Goal: Complete application form

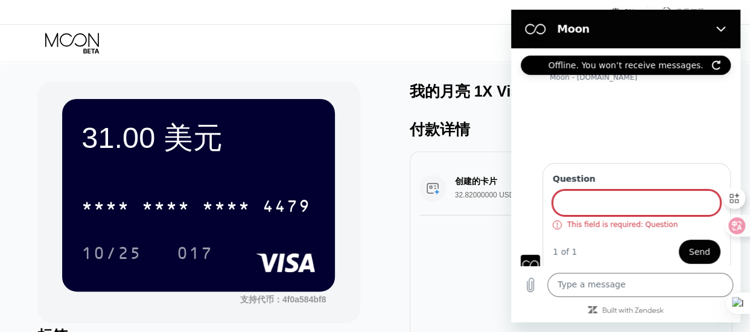
scroll to position [8, 0]
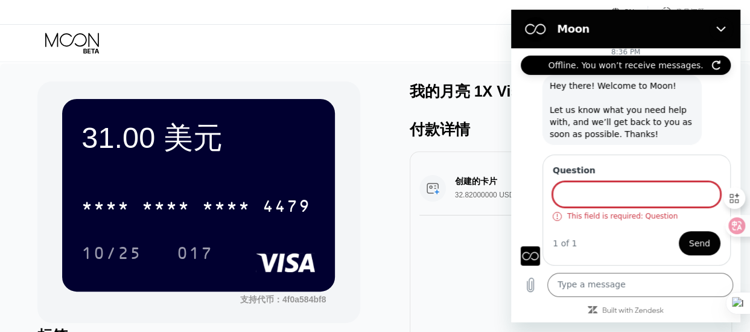
click at [637, 188] on input "Question" at bounding box center [637, 194] width 168 height 25
click at [632, 194] on input "Question" at bounding box center [637, 194] width 168 height 25
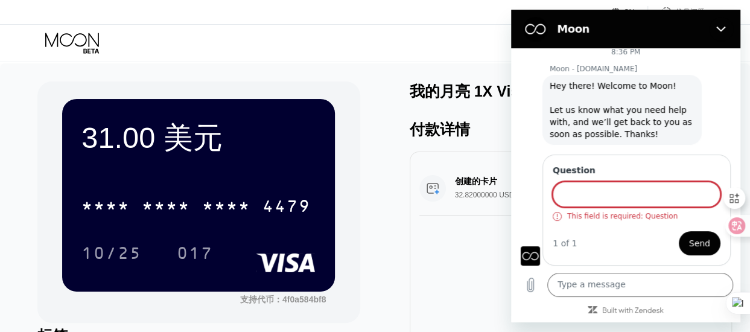
click at [527, 145] on div "Question This field is required: Question 1 of 1 Send" at bounding box center [631, 109] width 220 height 71
click at [388, 209] on div "31.00 美元 * * * * * * * * * * * * 4479 10/25 017 支持代币：4f0a584bf8 标签 添加标签 标记为已使用 …" at bounding box center [374, 248] width 675 height 334
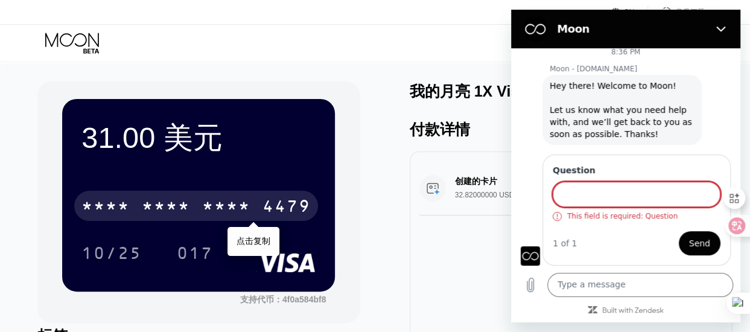
click at [250, 207] on div "* * * *" at bounding box center [226, 207] width 48 height 19
